Goal: Information Seeking & Learning: Learn about a topic

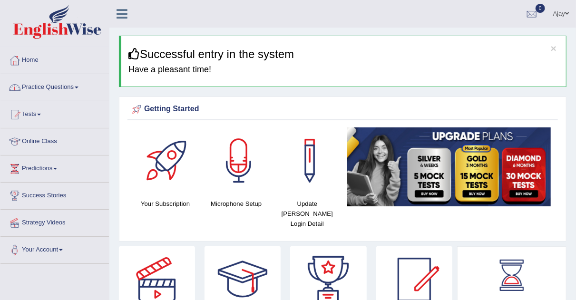
click at [77, 87] on span at bounding box center [77, 88] width 4 height 2
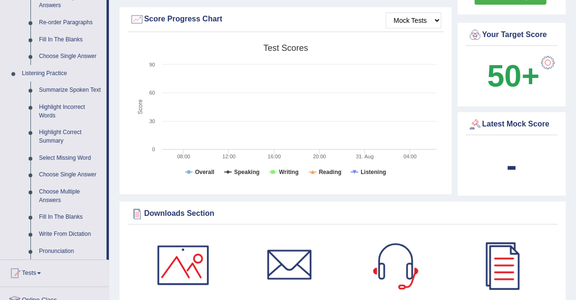
scroll to position [354, 0]
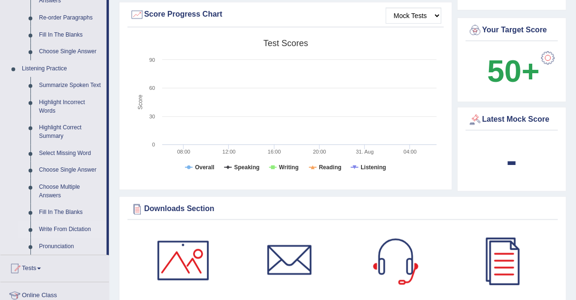
click at [60, 229] on link "Write From Dictation" at bounding box center [71, 229] width 72 height 17
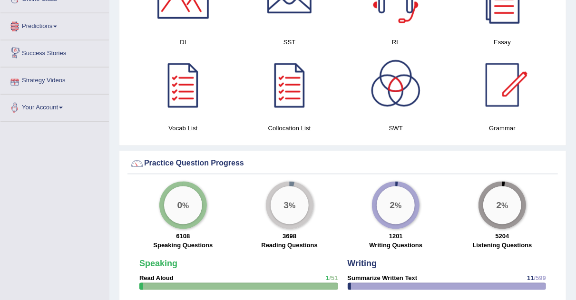
scroll to position [627, 0]
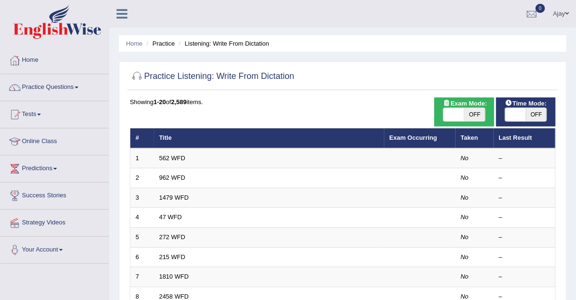
click at [465, 115] on span "OFF" at bounding box center [474, 114] width 21 height 13
checkbox input "true"
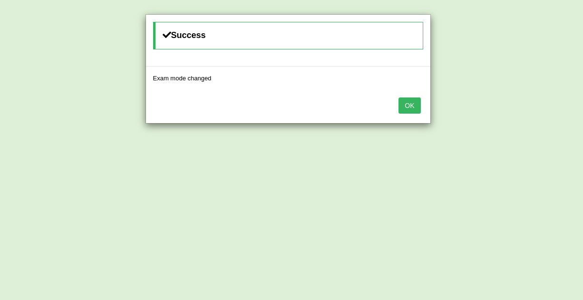
click at [412, 103] on button "OK" at bounding box center [409, 105] width 22 height 16
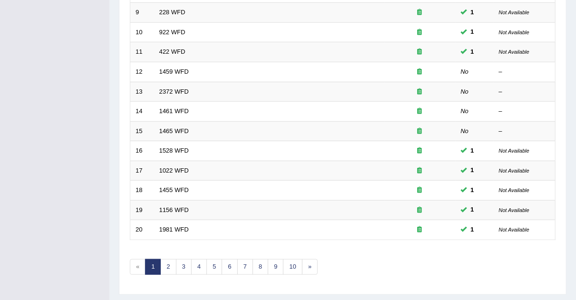
scroll to position [325, 0]
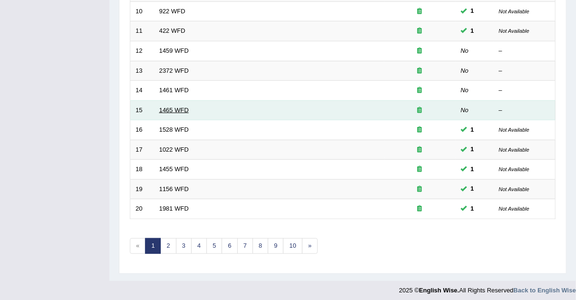
click at [185, 106] on link "1465 WFD" at bounding box center [173, 109] width 29 height 7
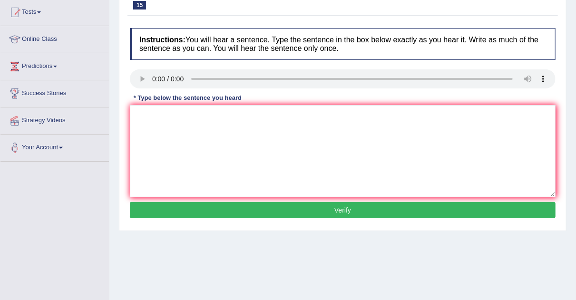
scroll to position [103, 0]
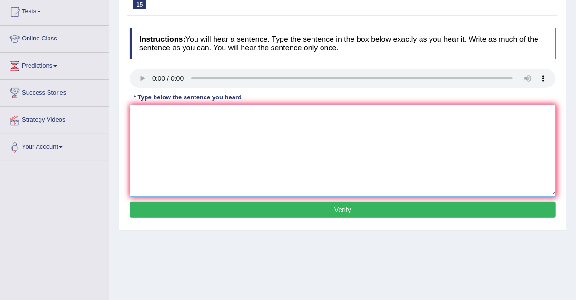
click at [150, 106] on textarea at bounding box center [342, 151] width 425 height 92
type textarea "w"
type textarea "We can find the complain form the website."
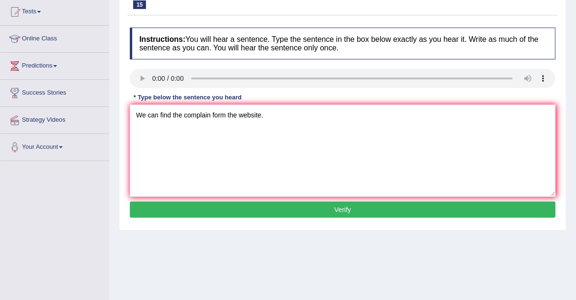
click at [244, 213] on button "Verify" at bounding box center [342, 210] width 425 height 16
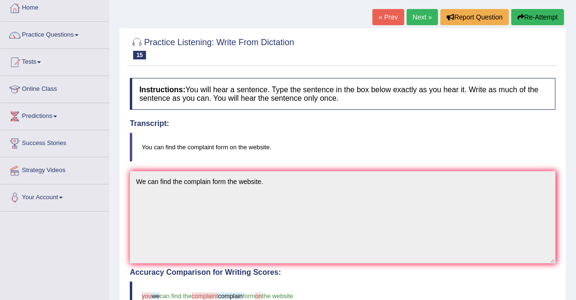
scroll to position [54, 0]
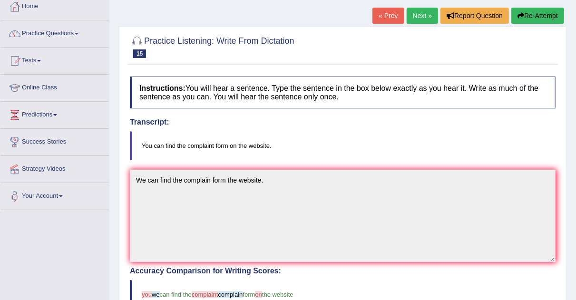
click at [417, 16] on link "Next »" at bounding box center [421, 16] width 31 height 16
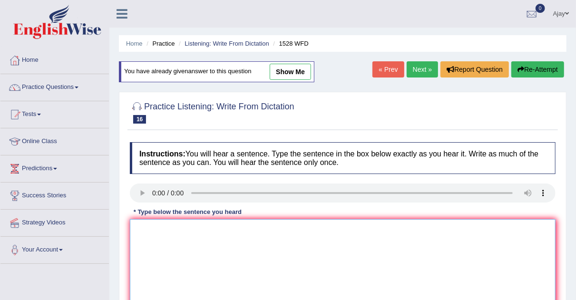
click at [179, 225] on textarea at bounding box center [342, 265] width 425 height 92
type textarea "W"
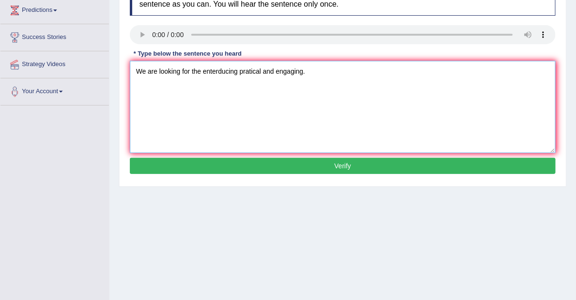
scroll to position [168, 0]
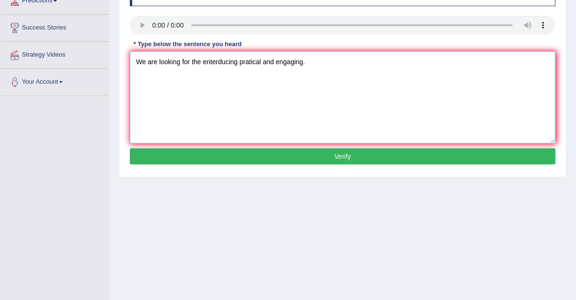
type textarea "We are looking for the enterducing pratical and engaging."
click at [363, 148] on button "Verify" at bounding box center [342, 156] width 425 height 16
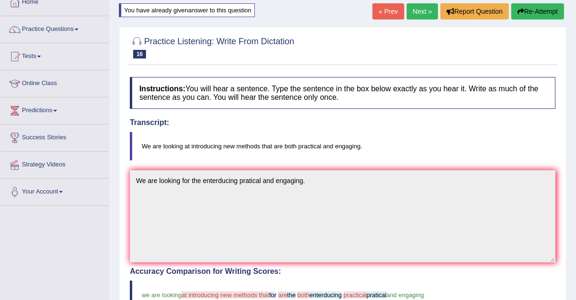
scroll to position [47, 0]
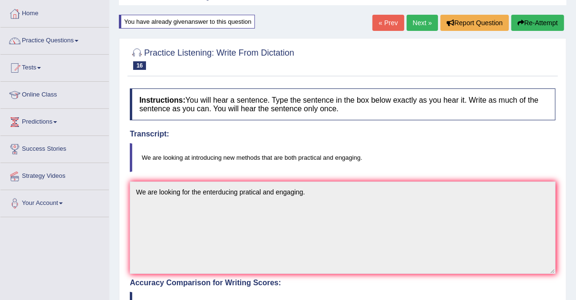
click at [417, 20] on link "Next »" at bounding box center [421, 23] width 31 height 16
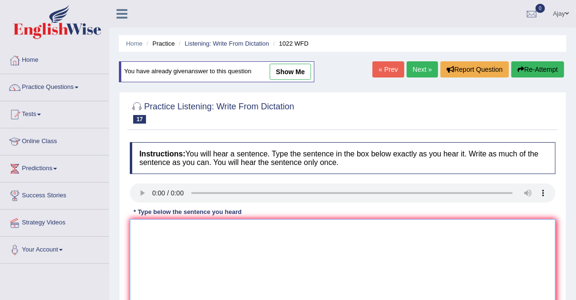
click at [173, 238] on textarea at bounding box center [342, 265] width 425 height 92
click at [232, 228] on textarea "Mathmathic providing foundation understanding" at bounding box center [342, 265] width 425 height 92
click at [289, 228] on textarea "Mathmathic providing foundation, understanding" at bounding box center [342, 265] width 425 height 92
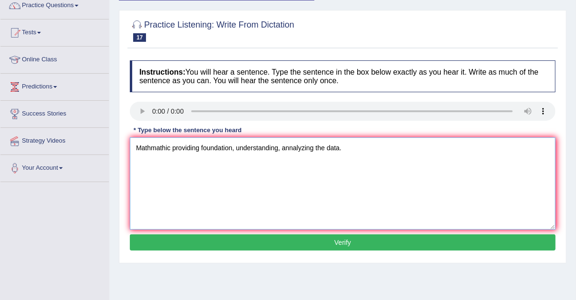
scroll to position [93, 0]
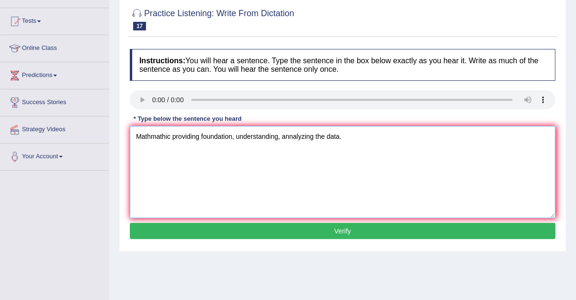
type textarea "Mathmathic providing foundation, understanding, annalyzing the data."
click at [364, 226] on button "Verify" at bounding box center [342, 231] width 425 height 16
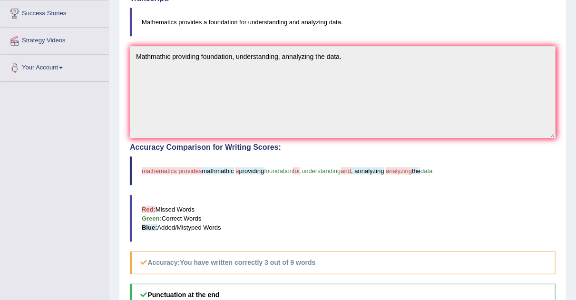
scroll to position [180, 0]
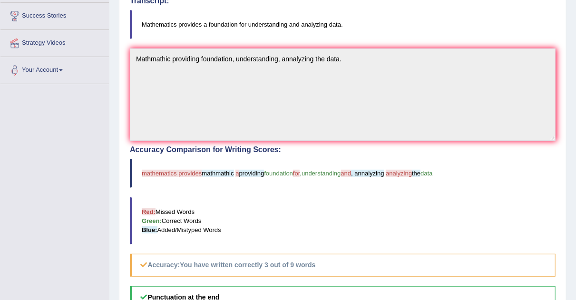
drag, startPoint x: 574, startPoint y: 154, endPoint x: 577, endPoint y: 164, distance: 10.2
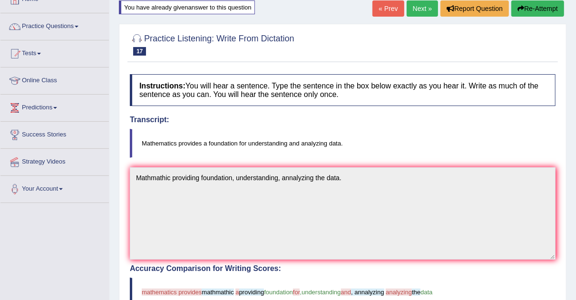
scroll to position [0, 0]
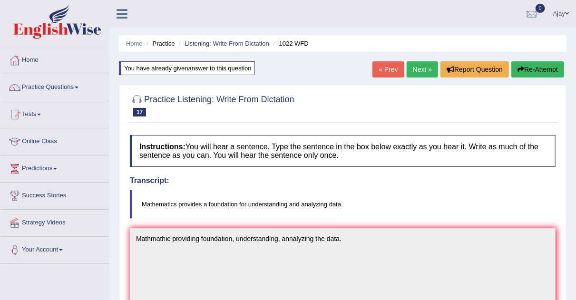
click at [417, 70] on link "Next »" at bounding box center [421, 69] width 31 height 16
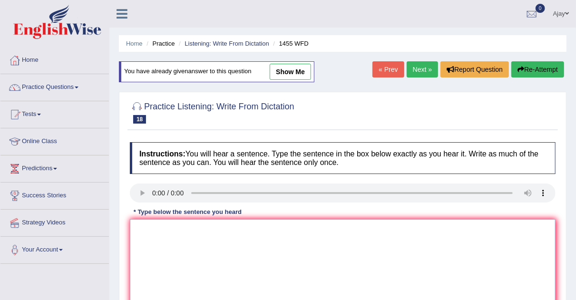
click at [144, 231] on textarea at bounding box center [342, 265] width 425 height 92
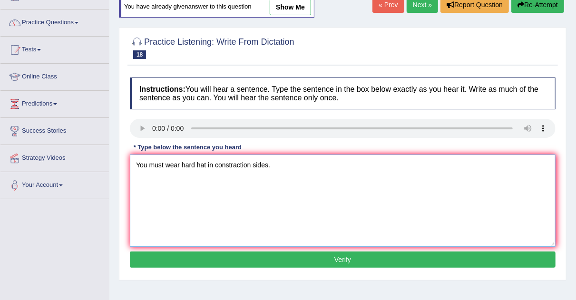
scroll to position [79, 0]
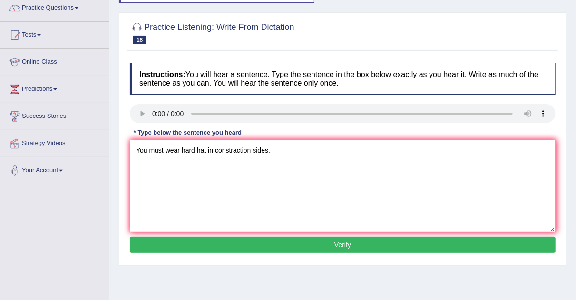
type textarea "You must wear hard hat in constraction sides."
click at [378, 245] on button "Verify" at bounding box center [342, 245] width 425 height 16
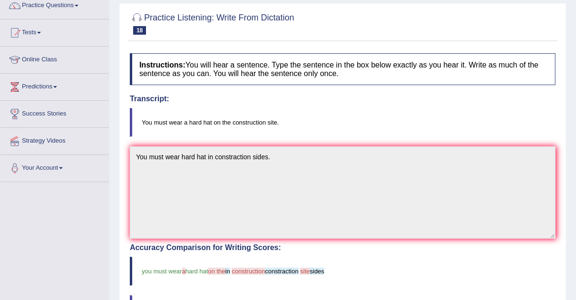
scroll to position [0, 0]
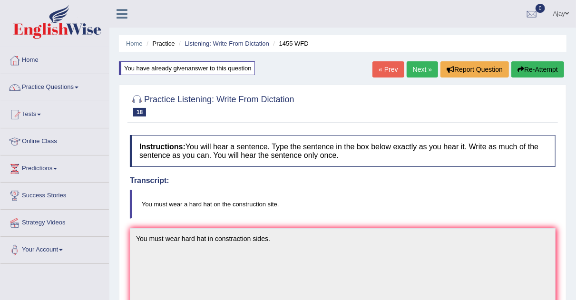
click at [422, 65] on link "Next »" at bounding box center [421, 69] width 31 height 16
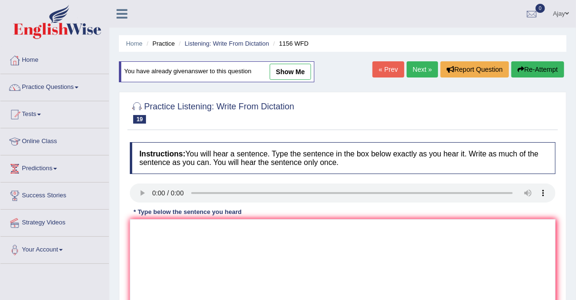
drag, startPoint x: 139, startPoint y: 214, endPoint x: 145, endPoint y: 238, distance: 24.4
click at [145, 238] on div "Instructions: You will hear a sentence. Type the sentence in the box below exac…" at bounding box center [342, 238] width 430 height 202
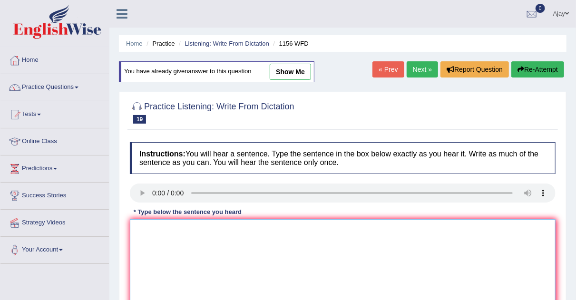
click at [145, 238] on textarea at bounding box center [342, 265] width 425 height 92
click at [218, 228] on textarea "Chemical reactions occuers substance and changed" at bounding box center [342, 265] width 425 height 92
click at [218, 227] on textarea "Chemical reactions occuers substance and changed" at bounding box center [342, 265] width 425 height 92
click at [210, 226] on textarea "Chemical reactions occur substance and changed" at bounding box center [342, 265] width 425 height 92
click at [261, 226] on textarea "Chemical reactions occur when substance and changed" at bounding box center [342, 265] width 425 height 92
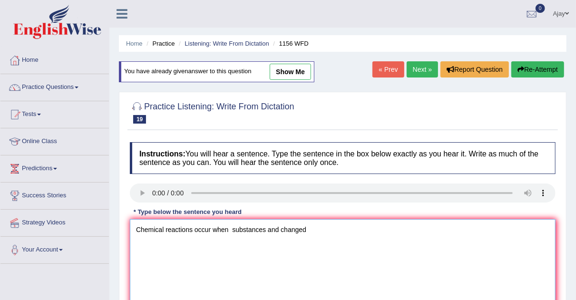
click at [232, 226] on textarea "Chemical reactions occur when substances and changed" at bounding box center [342, 265] width 425 height 92
click at [264, 227] on textarea "Chemical reactions occur when substances and changed" at bounding box center [342, 265] width 425 height 92
click at [343, 224] on textarea "Chemical reactions occur when substances combined and changed" at bounding box center [342, 265] width 425 height 92
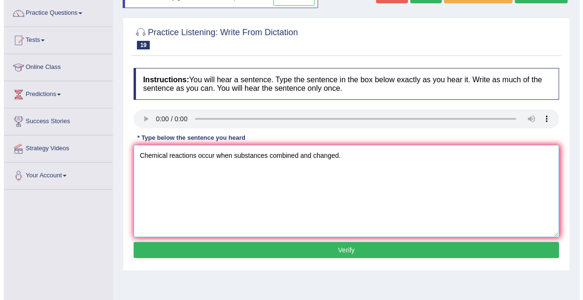
scroll to position [83, 0]
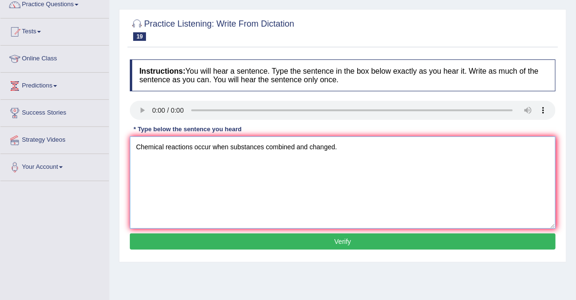
type textarea "Chemical reactions occur when substances combined and changed."
click at [391, 240] on button "Verify" at bounding box center [342, 241] width 425 height 16
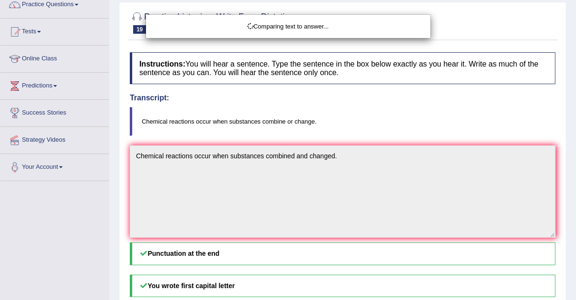
click at [401, 247] on div "Comparing text to answer..." at bounding box center [288, 150] width 576 height 300
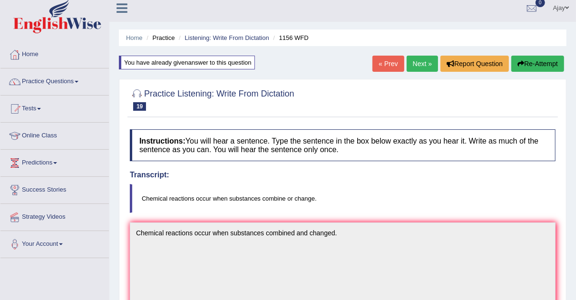
scroll to position [3, 0]
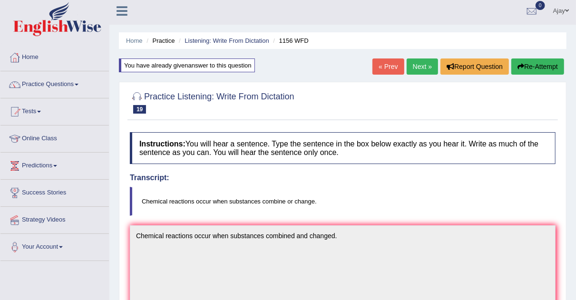
drag, startPoint x: 582, startPoint y: 116, endPoint x: 583, endPoint y: 69, distance: 46.6
click at [576, 69] on html "Toggle navigation Home Practice Questions Speaking Practice Read Aloud Repeat S…" at bounding box center [288, 147] width 576 height 300
click at [420, 67] on link "Next »" at bounding box center [421, 66] width 31 height 16
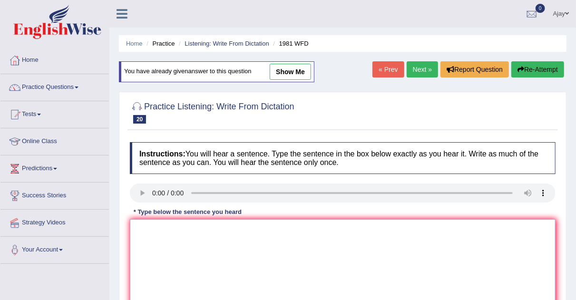
click at [157, 231] on textarea at bounding box center [342, 265] width 425 height 92
click at [212, 224] on textarea "All of your arguments" at bounding box center [342, 265] width 425 height 92
click at [295, 224] on textarea "All of your arguments must be supported" at bounding box center [342, 265] width 425 height 92
click at [275, 229] on textarea "All of your arguments must be supported" at bounding box center [342, 265] width 425 height 92
click at [311, 225] on textarea "All of your arguments must be supported by evidence" at bounding box center [342, 265] width 425 height 92
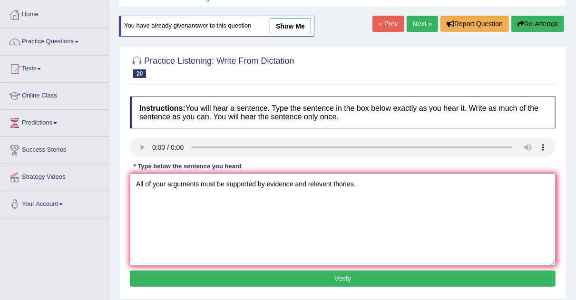
scroll to position [67, 0]
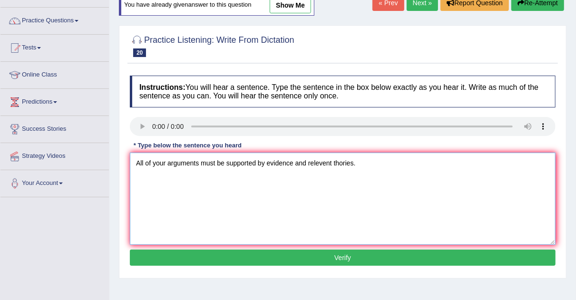
click at [412, 240] on textarea "All of your arguments must be supported by evidence and relevent thories." at bounding box center [342, 199] width 425 height 92
type textarea "All of your arguments must be supported by evidence and relevent thories."
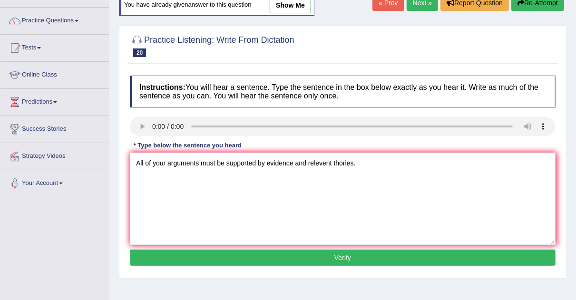
click at [434, 256] on button "Verify" at bounding box center [342, 258] width 425 height 16
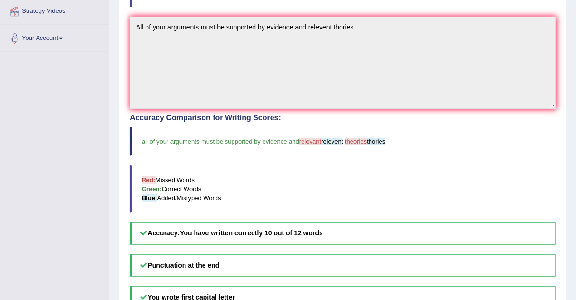
scroll to position [248, 0]
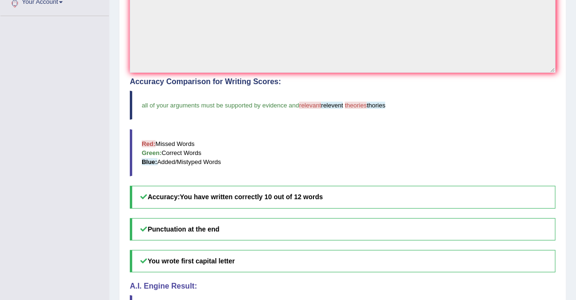
click at [522, 186] on h5 "Accuracy: You have written correctly 10 out of 12 words" at bounding box center [342, 197] width 425 height 22
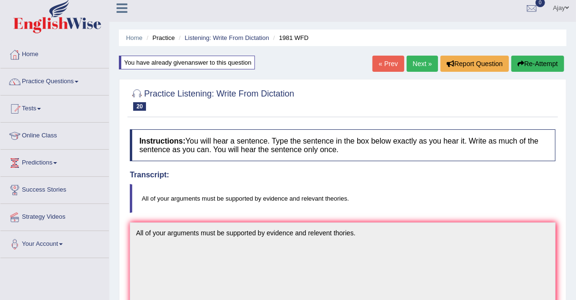
scroll to position [0, 0]
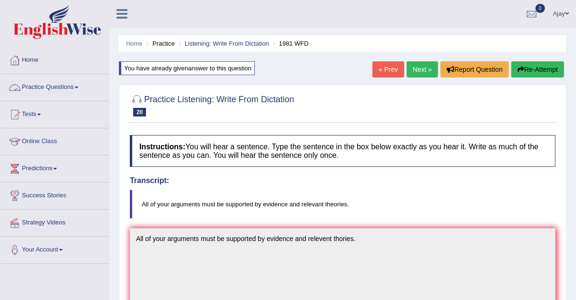
click at [78, 87] on span at bounding box center [77, 88] width 4 height 2
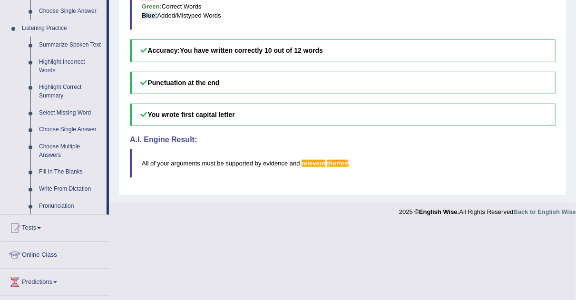
scroll to position [395, 0]
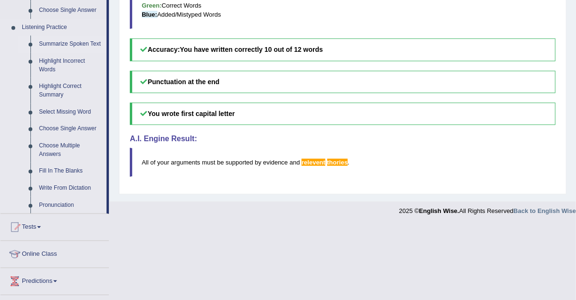
click at [63, 43] on link "Summarize Spoken Text" at bounding box center [71, 44] width 72 height 17
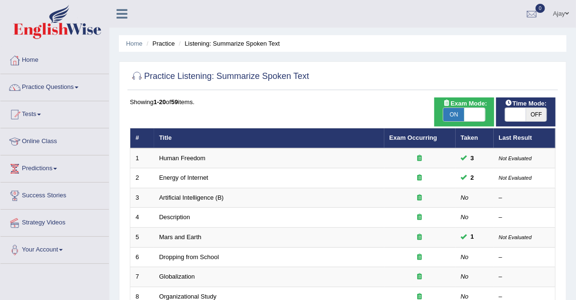
click at [203, 199] on link "Artificial Intelligence (B)" at bounding box center [191, 197] width 65 height 7
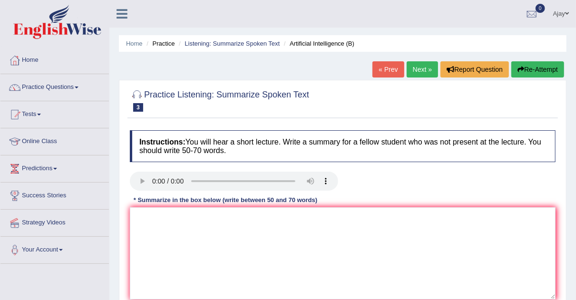
click at [444, 37] on ul "Home Practice Listening: Summarize Spoken Text Artificial Intelligence (B)" at bounding box center [342, 43] width 447 height 17
